Goal: Find contact information: Obtain details needed to contact an individual or organization

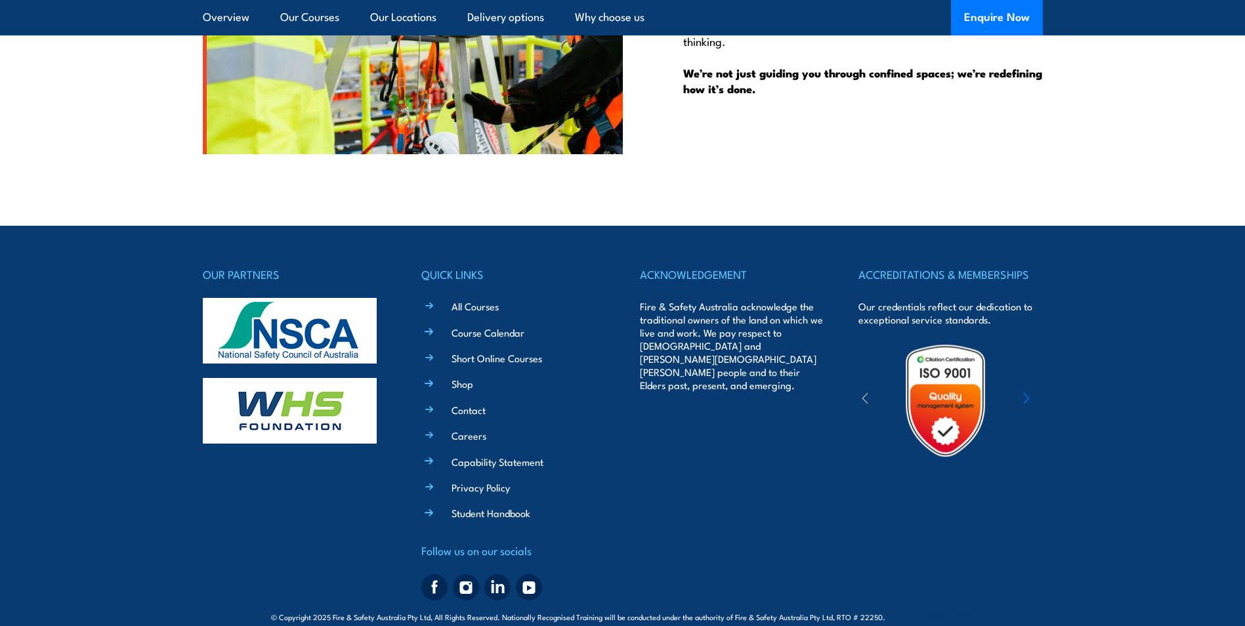
scroll to position [3367, 0]
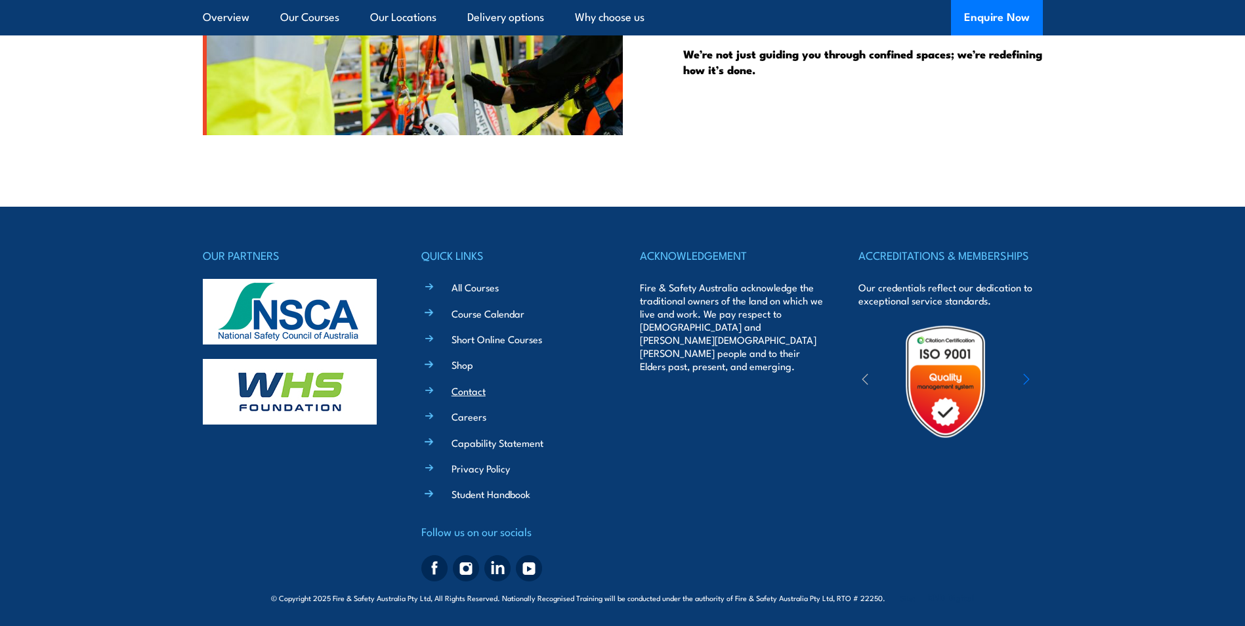
click at [480, 389] on link "Contact" at bounding box center [469, 391] width 34 height 14
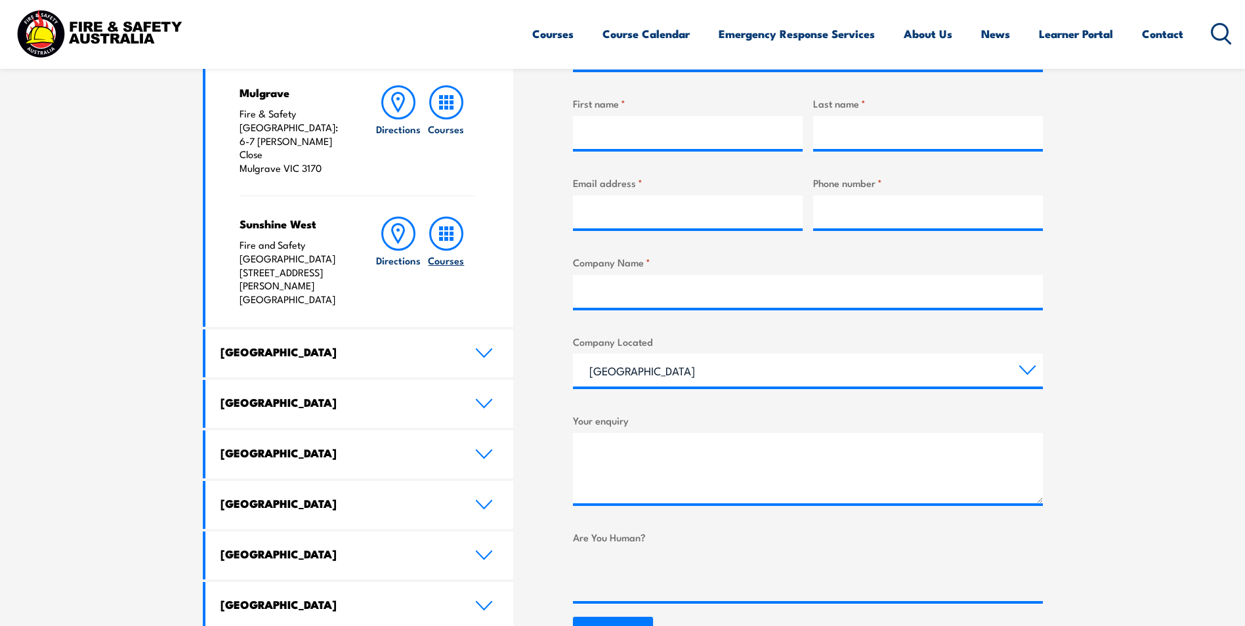
scroll to position [525, 0]
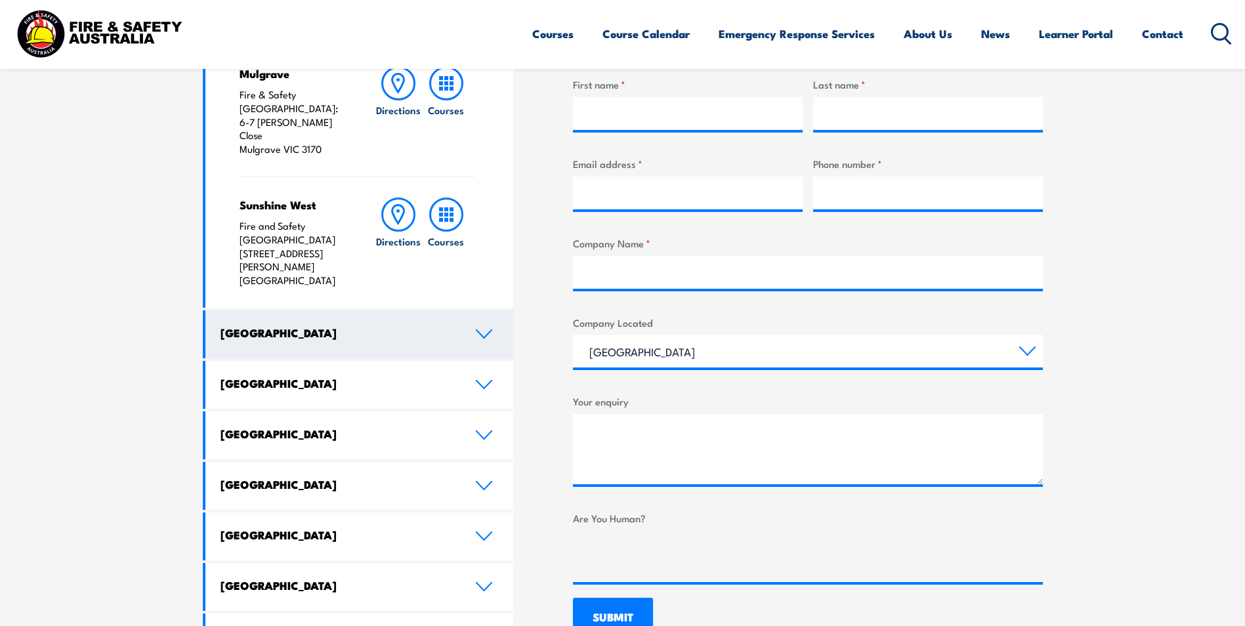
click at [490, 311] on link "New South Wales" at bounding box center [359, 335] width 309 height 48
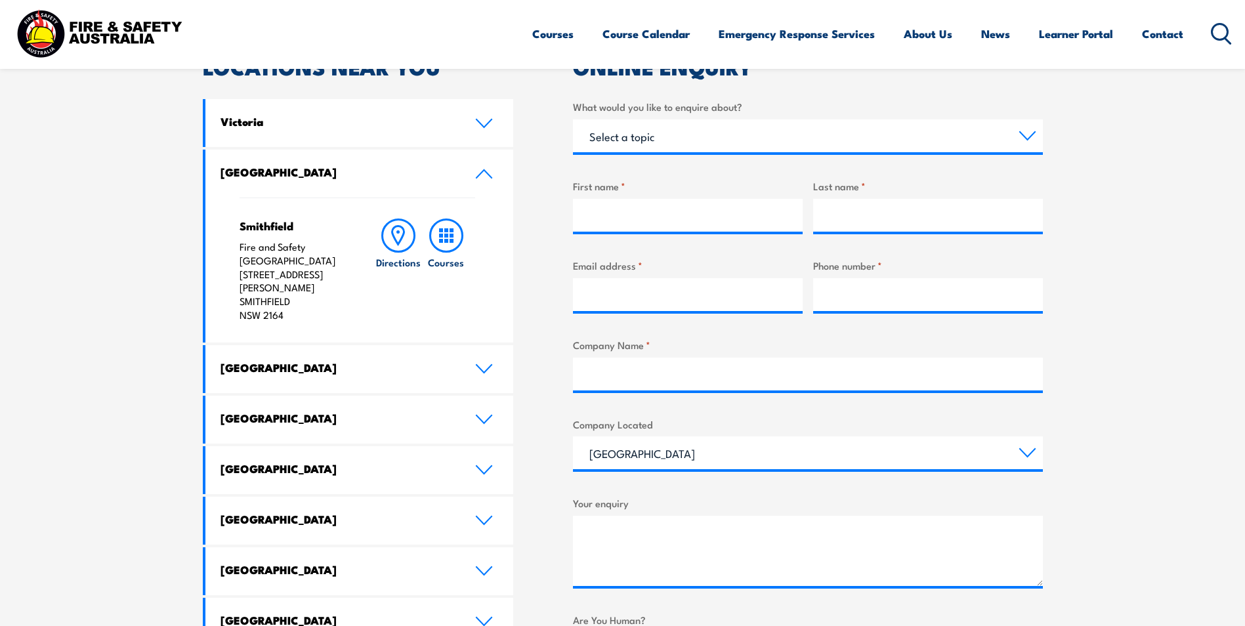
scroll to position [394, 0]
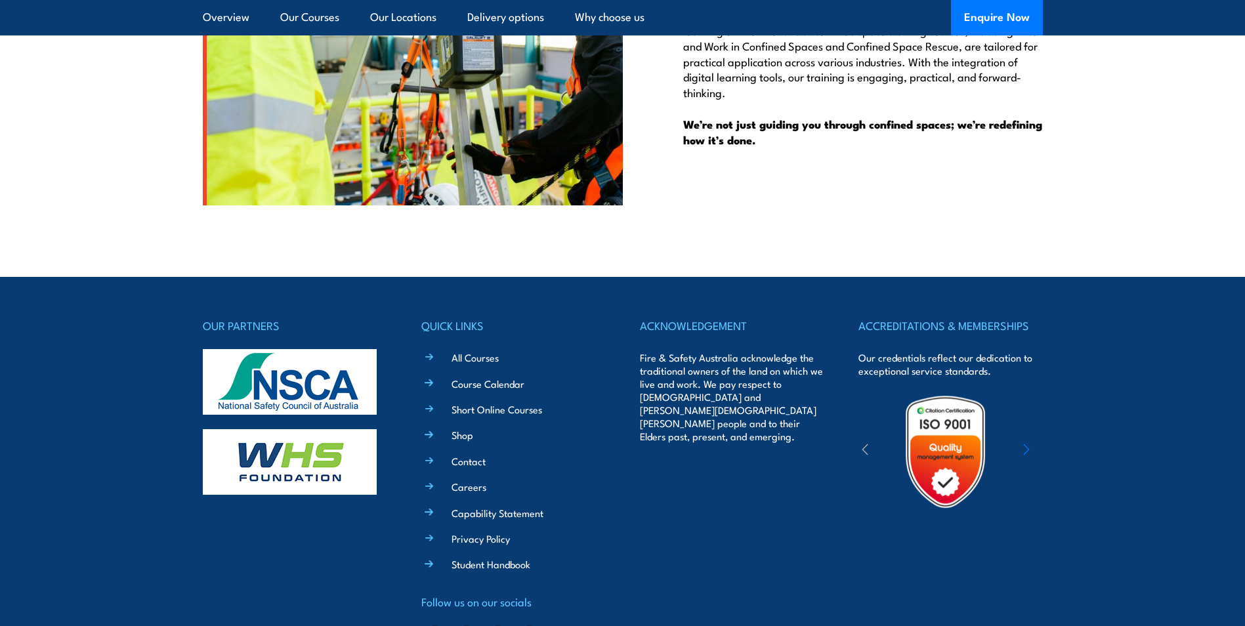
scroll to position [3348, 0]
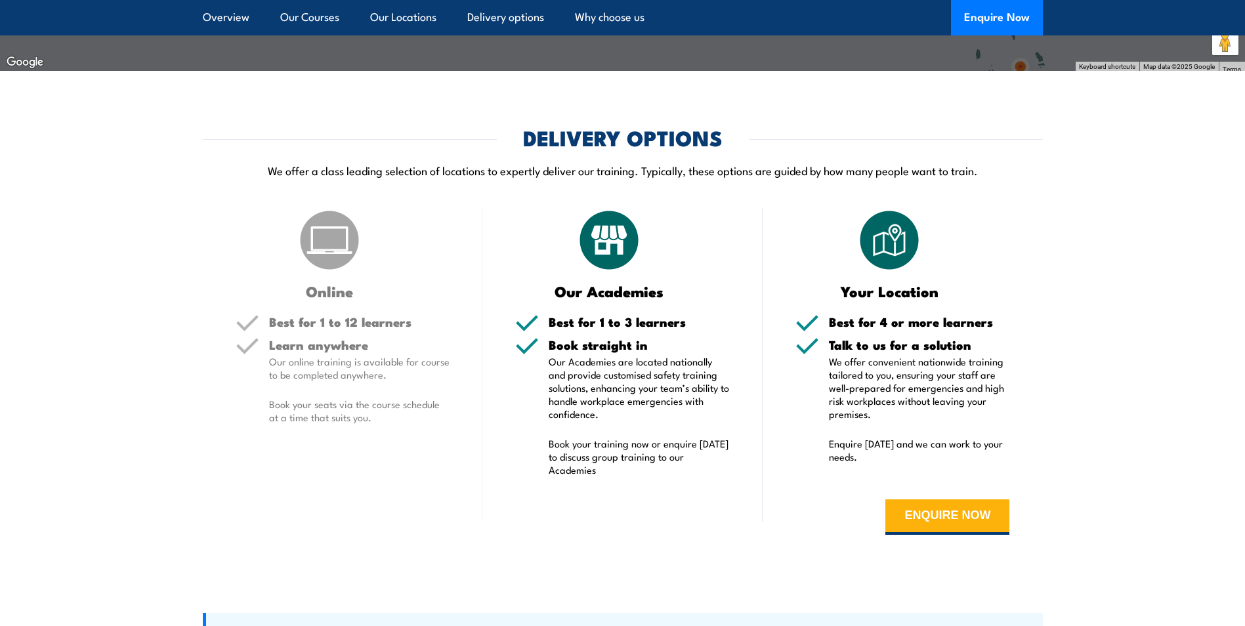
scroll to position [2298, 0]
